Goal: Browse casually

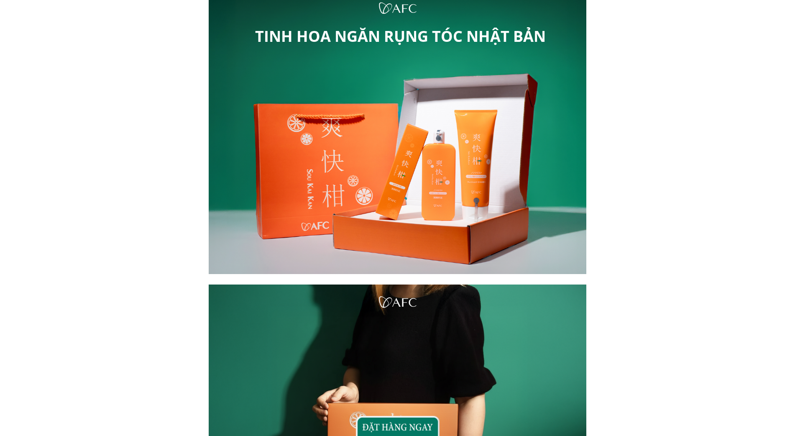
click at [400, 110] on div at bounding box center [398, 132] width 378 height 283
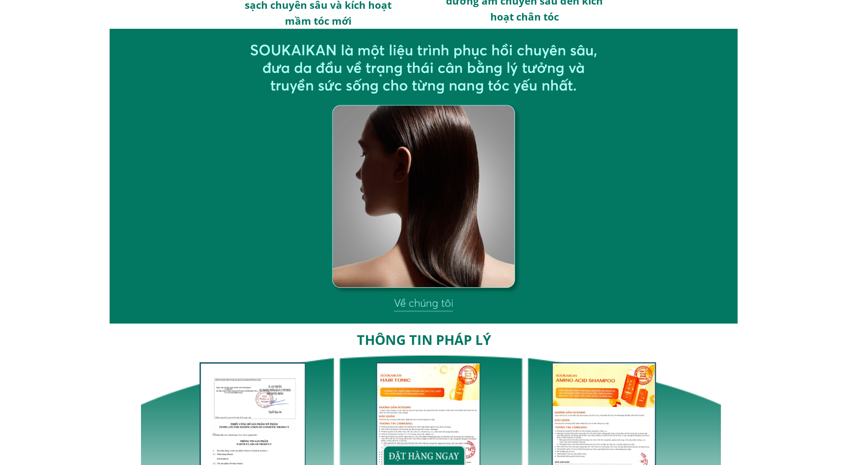
scroll to position [3188, 0]
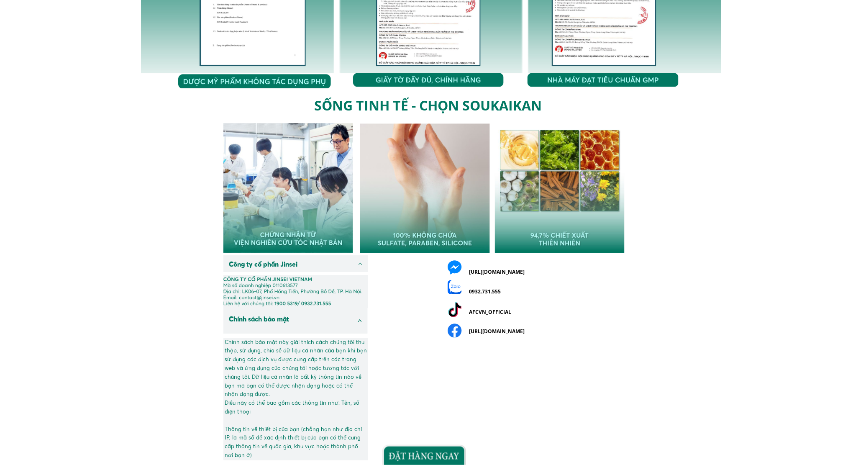
drag, startPoint x: 263, startPoint y: 279, endPoint x: 524, endPoint y: 361, distance: 273.0
click at [538, 367] on div "Công ty cổ phần Jinsei Vietnam Chính sách bảo mật này giải thích cách chúng tôi…" at bounding box center [424, 360] width 402 height 210
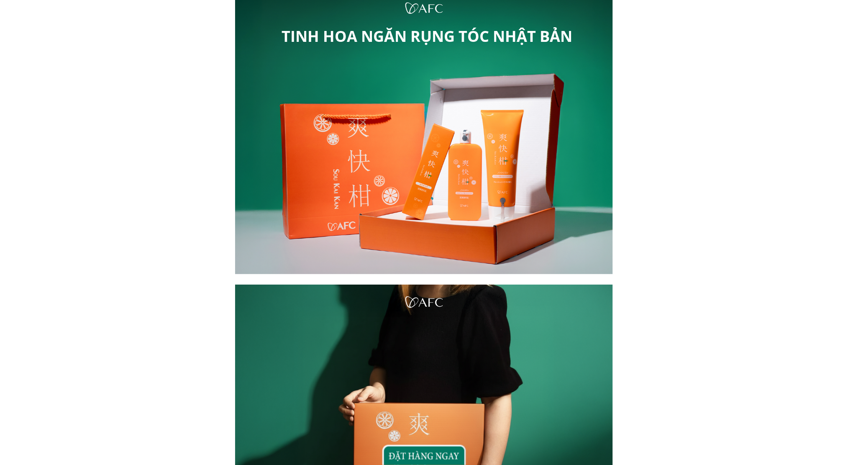
scroll to position [446, 0]
